Goal: Information Seeking & Learning: Check status

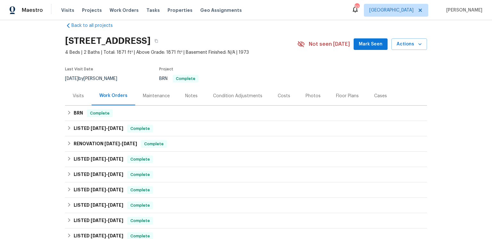
scroll to position [26, 0]
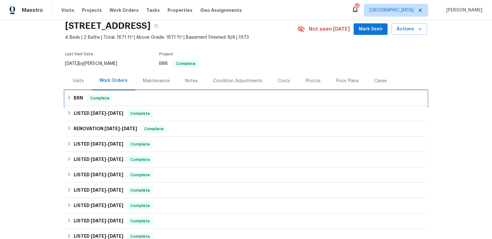
click at [138, 102] on div "BRN Complete" at bounding box center [246, 99] width 358 height 8
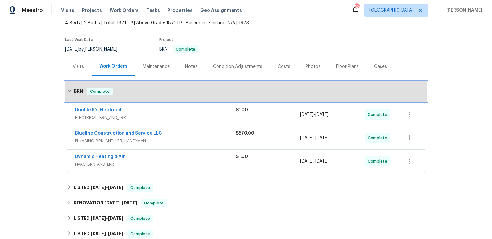
scroll to position [92, 0]
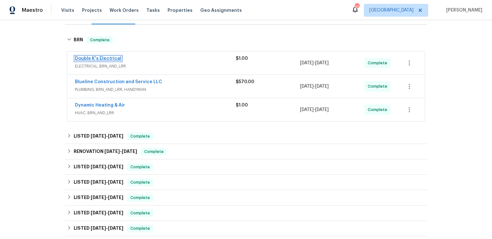
click at [121, 61] on link "Double K's Electrical" at bounding box center [98, 58] width 46 height 4
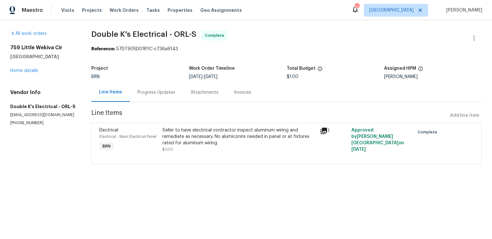
click at [324, 134] on icon at bounding box center [324, 131] width 6 height 6
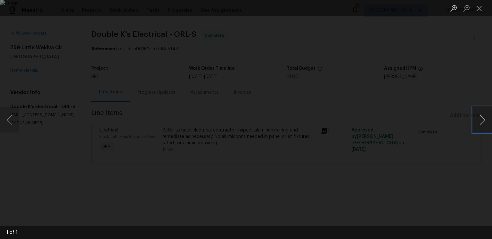
click at [476, 112] on button "Next image" at bounding box center [482, 120] width 19 height 26
click at [482, 6] on button "Close lightbox" at bounding box center [479, 8] width 13 height 11
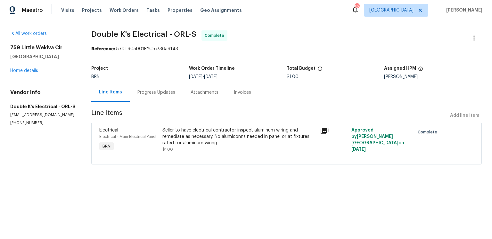
click at [170, 96] on div "Progress Updates" at bounding box center [156, 92] width 38 height 6
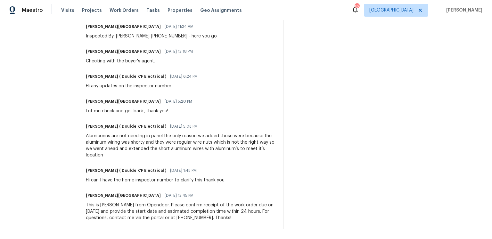
scroll to position [436, 0]
click at [142, 158] on div "Trade Partner Updates [PERSON_NAME] ( Doulde K'F Electrical ) [DATE] 4:48 PM Re…" at bounding box center [181, 42] width 190 height 374
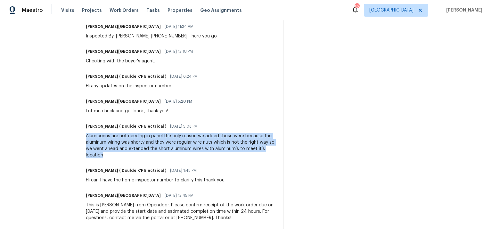
drag, startPoint x: 143, startPoint y: 153, endPoint x: 100, endPoint y: 136, distance: 46.9
click at [100, 136] on div "Alumiconns are not needing in panel the only reason we added those were because…" at bounding box center [181, 146] width 190 height 26
copy div "Alumiconns are not needing in panel the only reason we added those were because…"
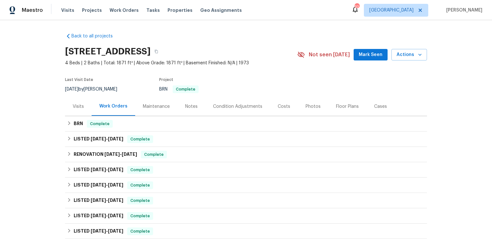
scroll to position [92, 0]
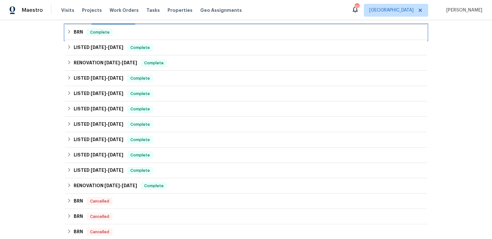
click at [135, 36] on div "BRN Complete" at bounding box center [246, 33] width 358 height 8
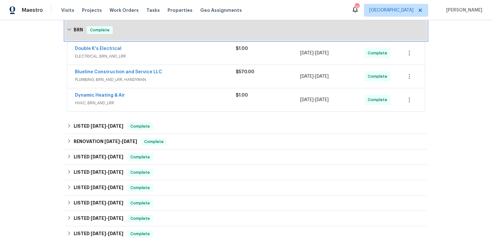
scroll to position [115, 0]
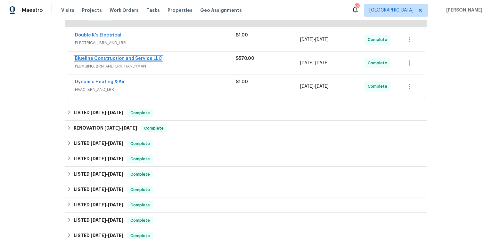
click at [139, 61] on link "Blueline Construction and Service LLC" at bounding box center [118, 58] width 87 height 4
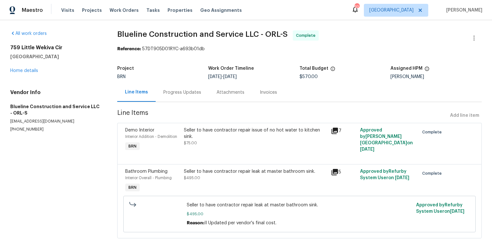
scroll to position [75, 0]
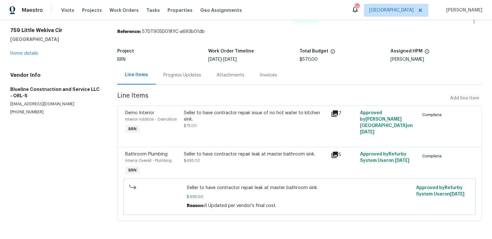
click at [331, 110] on icon at bounding box center [335, 114] width 8 height 8
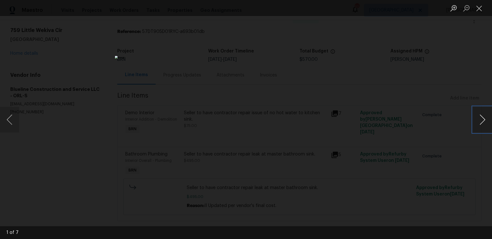
click at [481, 121] on button "Next image" at bounding box center [482, 120] width 19 height 26
click at [481, 115] on button "Next image" at bounding box center [482, 120] width 19 height 26
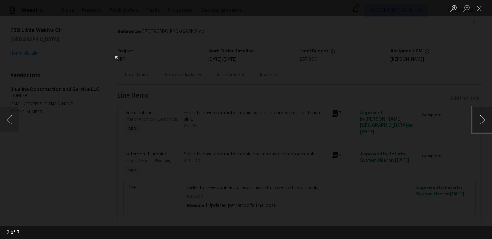
click at [481, 115] on button "Next image" at bounding box center [482, 120] width 19 height 26
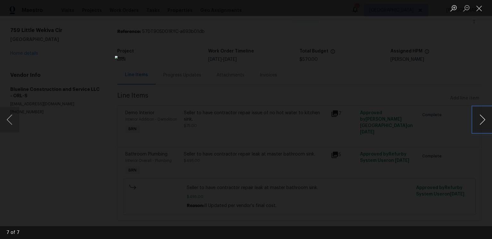
click at [481, 115] on button "Next image" at bounding box center [482, 120] width 19 height 26
click at [481, 114] on button "Next image" at bounding box center [482, 120] width 19 height 26
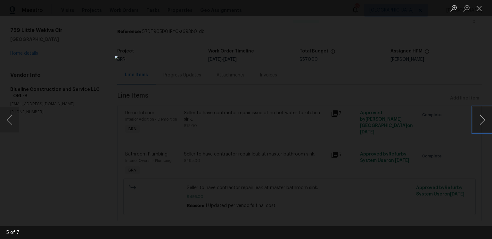
click at [481, 114] on button "Next image" at bounding box center [482, 120] width 19 height 26
click at [483, 8] on button "Close lightbox" at bounding box center [479, 8] width 13 height 11
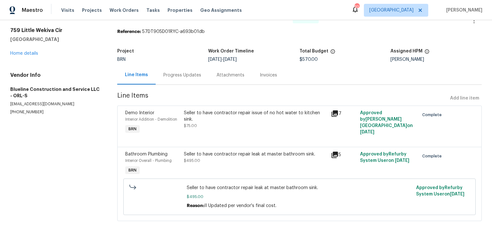
click at [334, 152] on icon at bounding box center [335, 155] width 6 height 6
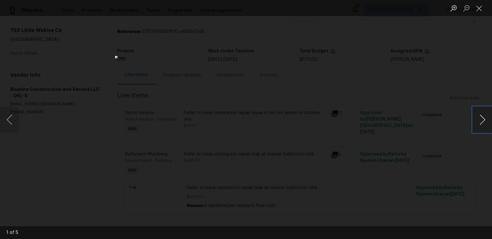
click at [483, 120] on button "Next image" at bounding box center [482, 120] width 19 height 26
click at [14, 119] on button "Previous image" at bounding box center [9, 120] width 19 height 26
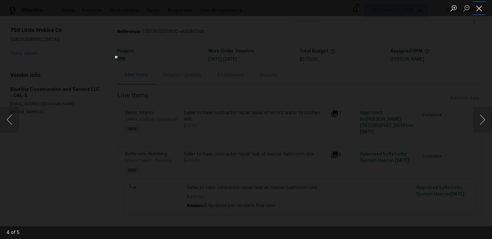
click at [478, 7] on button "Close lightbox" at bounding box center [479, 8] width 13 height 11
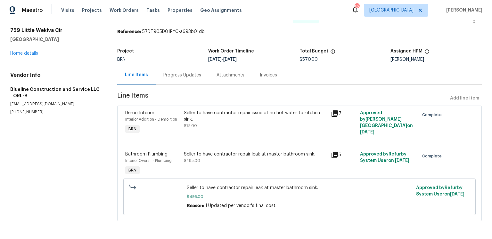
scroll to position [0, 0]
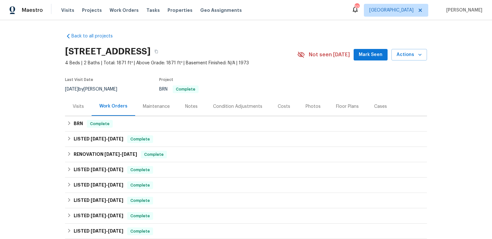
scroll to position [6, 0]
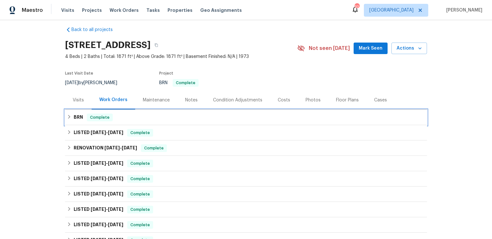
click at [88, 121] on div "BRN Complete" at bounding box center [246, 118] width 358 height 8
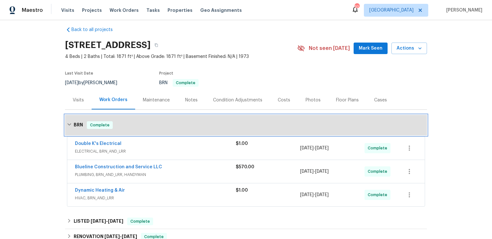
scroll to position [69, 0]
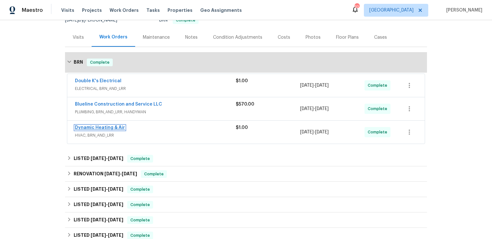
click at [101, 130] on link "Dynamic Heating & Air" at bounding box center [100, 128] width 50 height 4
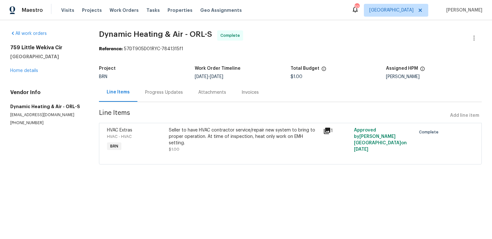
click at [325, 134] on icon at bounding box center [327, 131] width 6 height 6
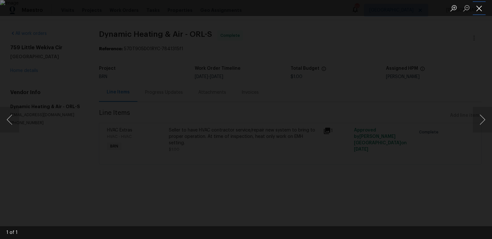
click at [478, 9] on button "Close lightbox" at bounding box center [479, 8] width 13 height 11
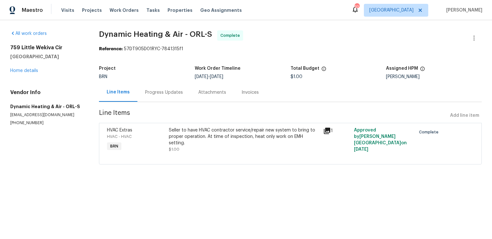
click at [179, 96] on div "Progress Updates" at bounding box center [164, 92] width 38 height 6
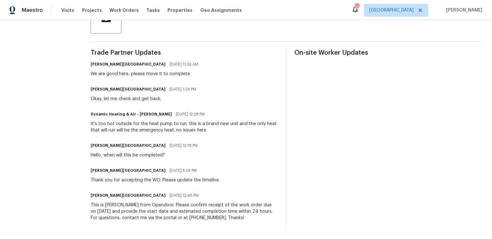
scroll to position [220, 0]
click at [195, 125] on div "Trade Partner Updates Isabel Sangeetha Ireland 08/07/2025 11:26 AM We are good …" at bounding box center [184, 139] width 187 height 179
click at [195, 121] on div "It's too hot outside for the heat pump to run. this is a brand-new unit and the…" at bounding box center [184, 127] width 187 height 13
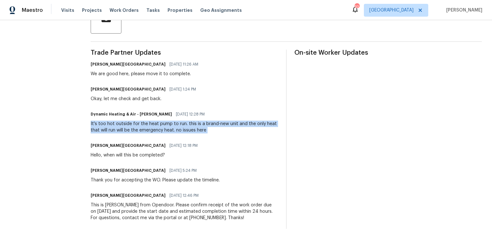
click at [195, 121] on div "It's too hot outside for the heat pump to run. this is a brand-new unit and the…" at bounding box center [184, 127] width 187 height 13
copy div "It's too hot outside for the heat pump to run. this is a brand-new unit and the…"
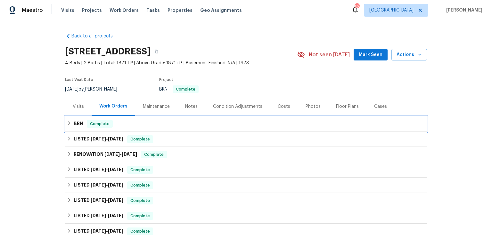
click at [112, 127] on span "Complete" at bounding box center [99, 124] width 25 height 6
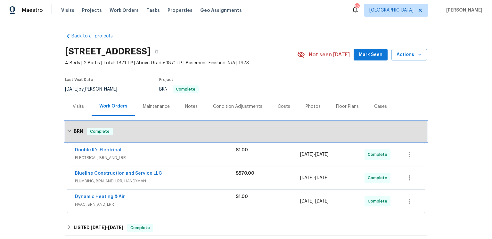
scroll to position [68, 0]
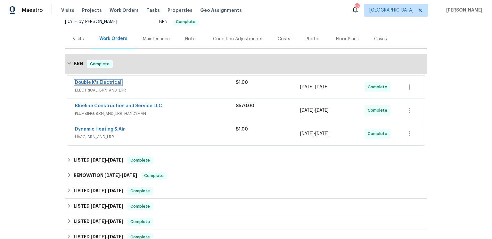
click at [121, 85] on link "Double K's Electrical" at bounding box center [98, 82] width 46 height 4
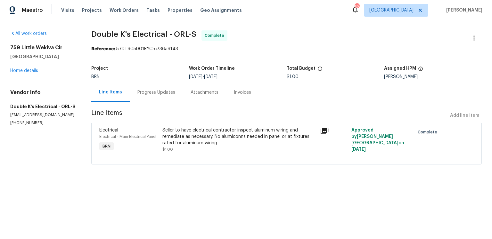
click at [172, 96] on div "Progress Updates" at bounding box center [156, 92] width 38 height 6
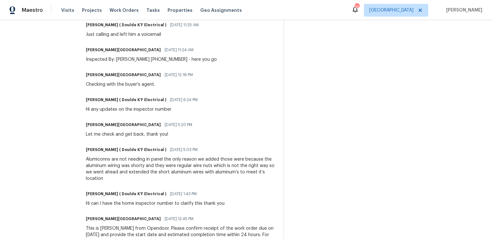
scroll to position [408, 0]
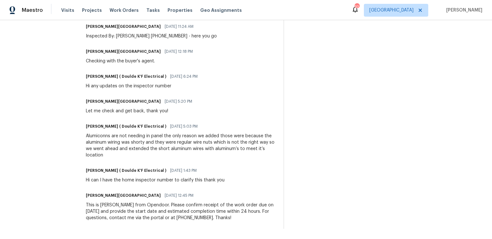
click at [147, 159] on div "Alumiconns are not needing in panel the only reason we added those were because…" at bounding box center [181, 146] width 190 height 26
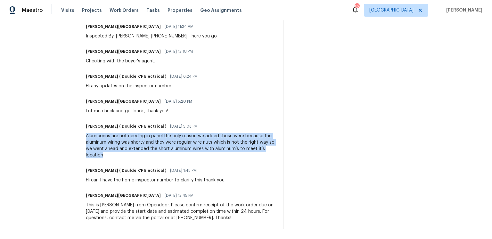
drag, startPoint x: 144, startPoint y: 184, endPoint x: 97, endPoint y: 165, distance: 50.0
copy div "Alumiconns are not needing in panel the only reason we added those were because…"
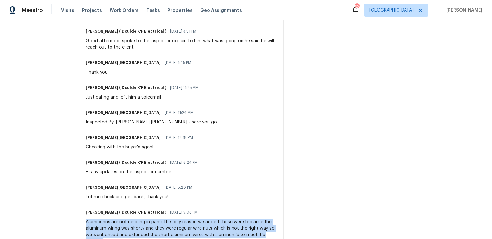
scroll to position [256, 0]
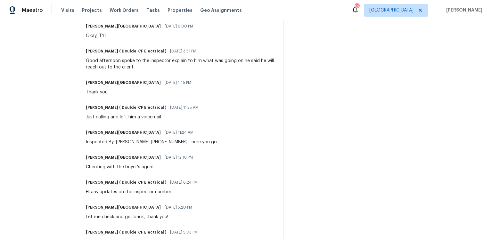
click at [161, 71] on div "Good afternoon spoke to the inspector explain to him what was going on he said …" at bounding box center [181, 64] width 190 height 13
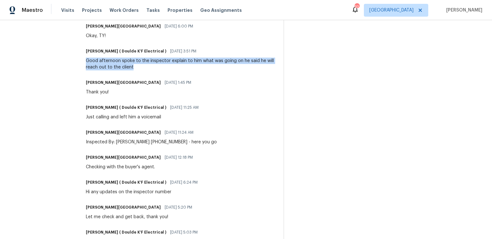
drag, startPoint x: 158, startPoint y: 116, endPoint x: 99, endPoint y: 113, distance: 59.7
click at [99, 113] on div "All work orders 759 Little Wekiva Cir Altamonte Springs, FL 32714 Home details …" at bounding box center [246, 54] width 492 height 581
copy div "Good afternoon spoke to the inspector explain to him what was going on he said …"
